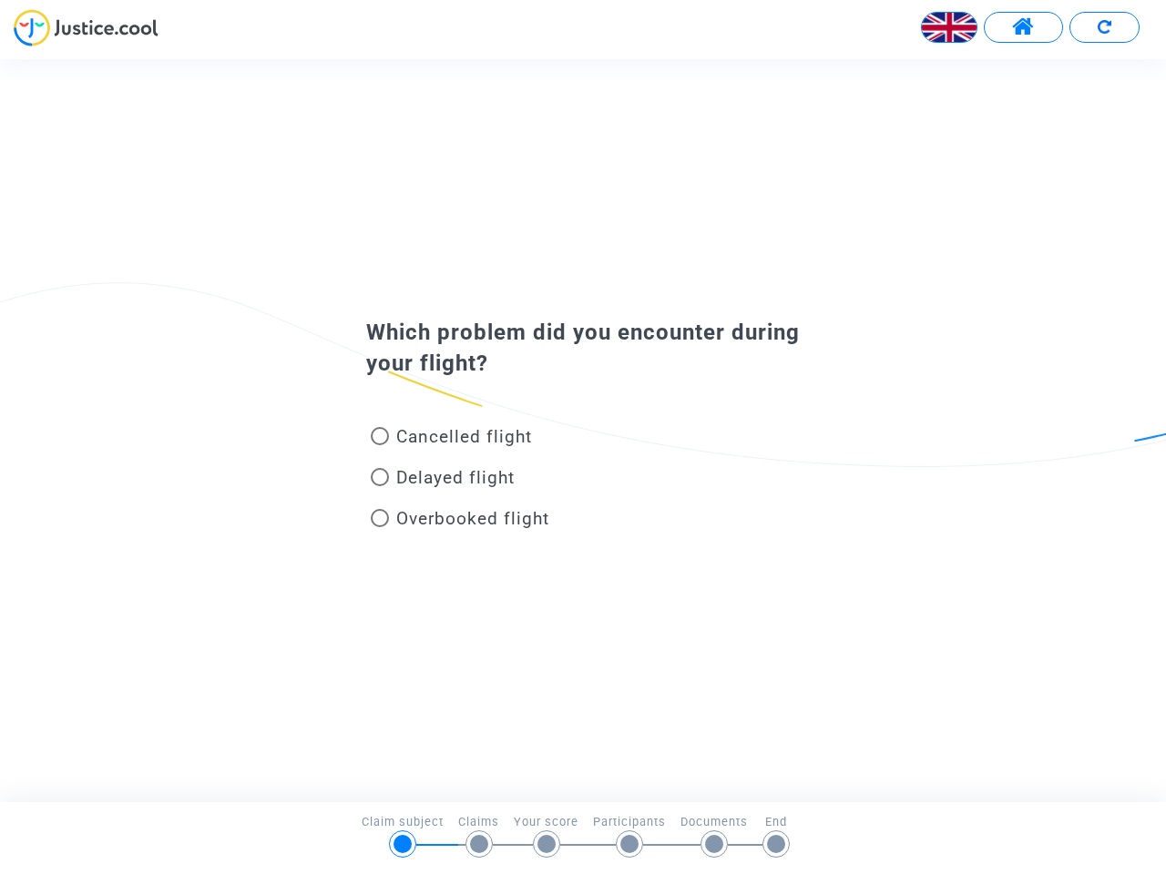
click at [949, 27] on img at bounding box center [949, 27] width 55 height 55
click at [1023, 27] on span at bounding box center [1023, 27] width 23 height 24
click at [1104, 27] on div at bounding box center [583, 34] width 1166 height 50
click at [583, 430] on div "Cancelled flight" at bounding box center [554, 440] width 402 height 41
click at [451, 440] on span "Cancelled flight" at bounding box center [464, 436] width 136 height 21
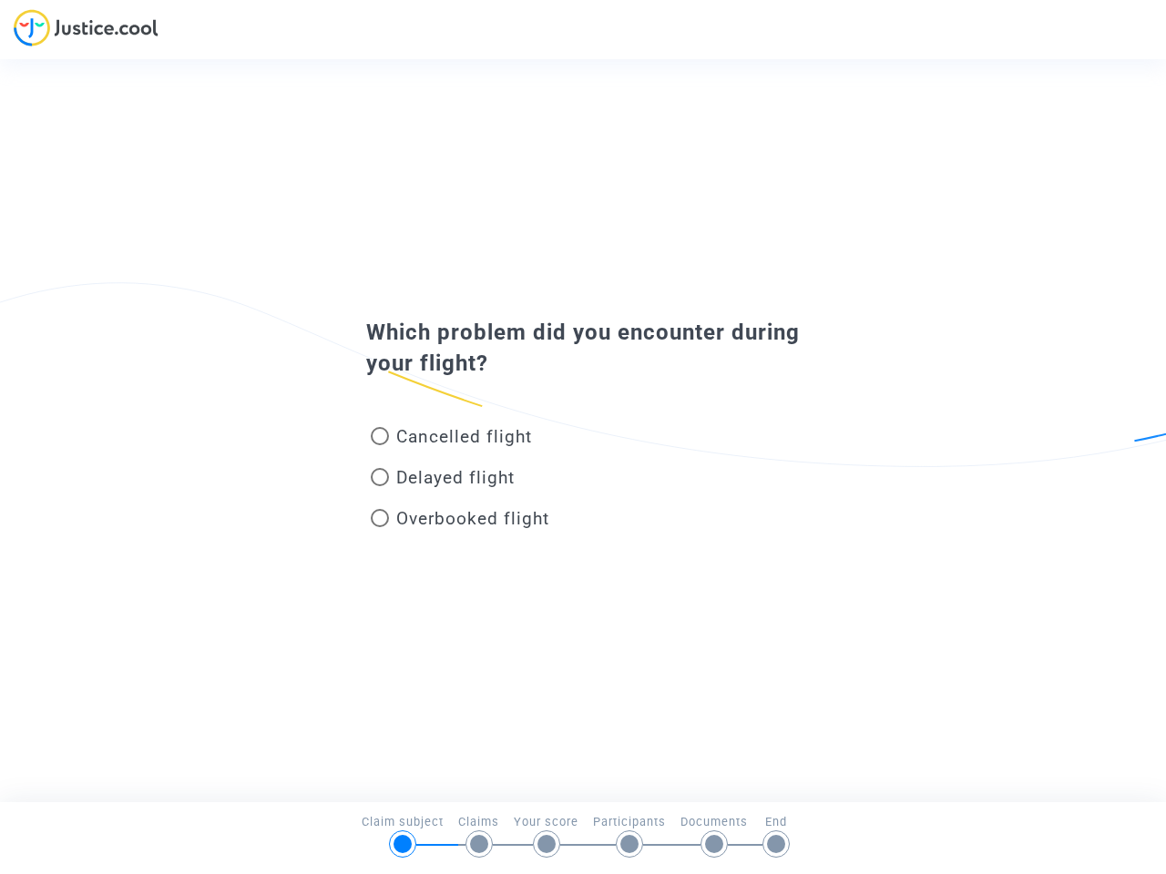
click at [380, 445] on input "Cancelled flight" at bounding box center [379, 445] width 1 height 1
radio input "true"
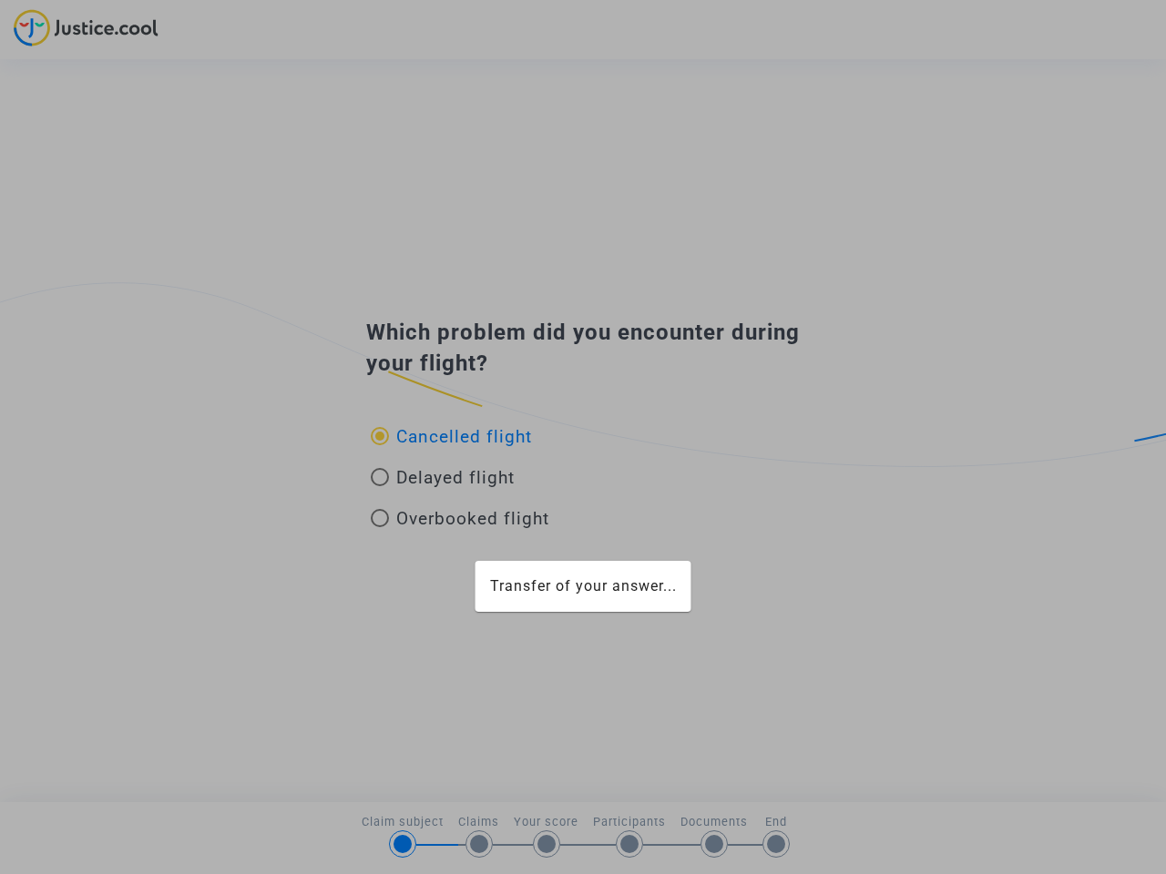
click at [451, 436] on div "Transfer of your answer..." at bounding box center [583, 437] width 1166 height 874
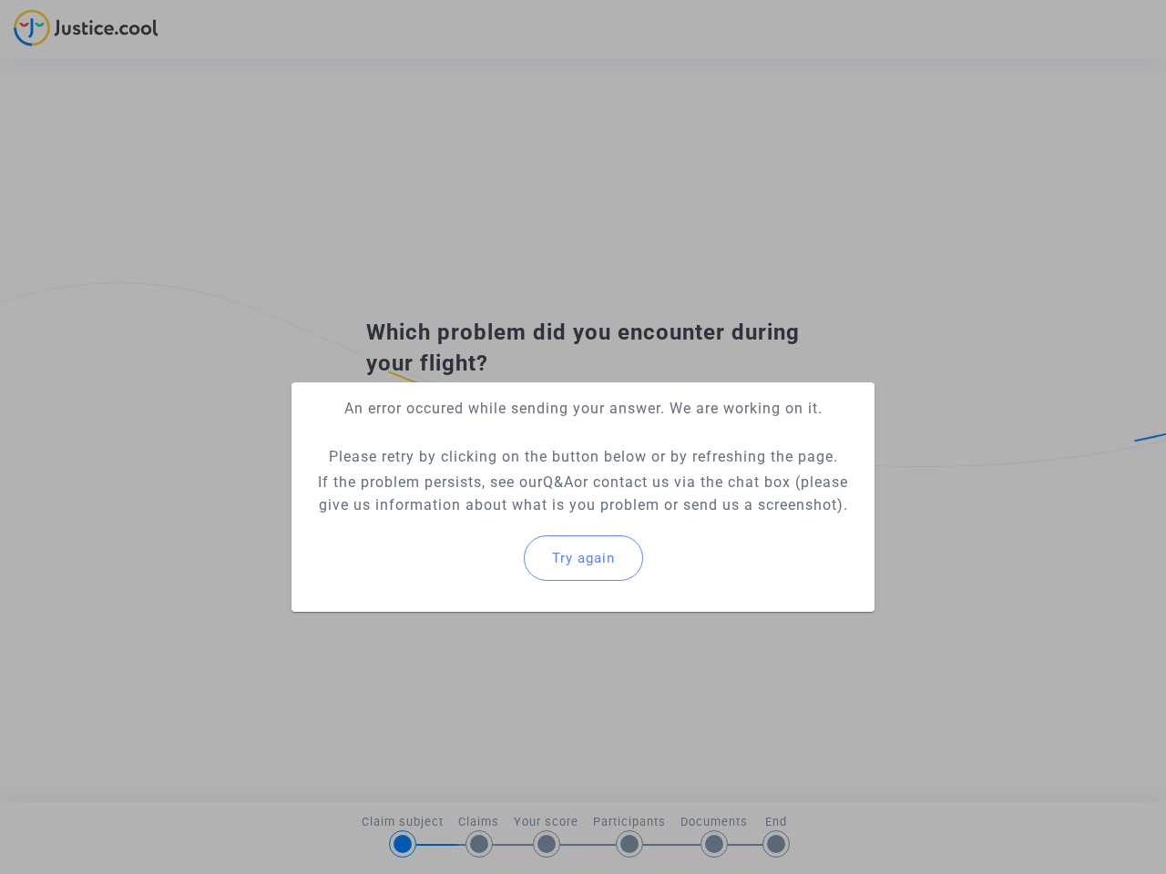
click at [443, 481] on p "If the problem persists, see our Q&A or contact us via the chat box (please giv…" at bounding box center [583, 494] width 554 height 46
click at [443, 477] on p "If the problem persists, see our Q&A or contact us via the chat box (please giv…" at bounding box center [583, 494] width 554 height 46
click at [460, 522] on div "Try again" at bounding box center [583, 558] width 554 height 78
click at [460, 518] on mat-card "An error occured while sending your answer. We are working on it. Please retry …" at bounding box center [582, 498] width 583 height 230
